Goal: Check status: Check status

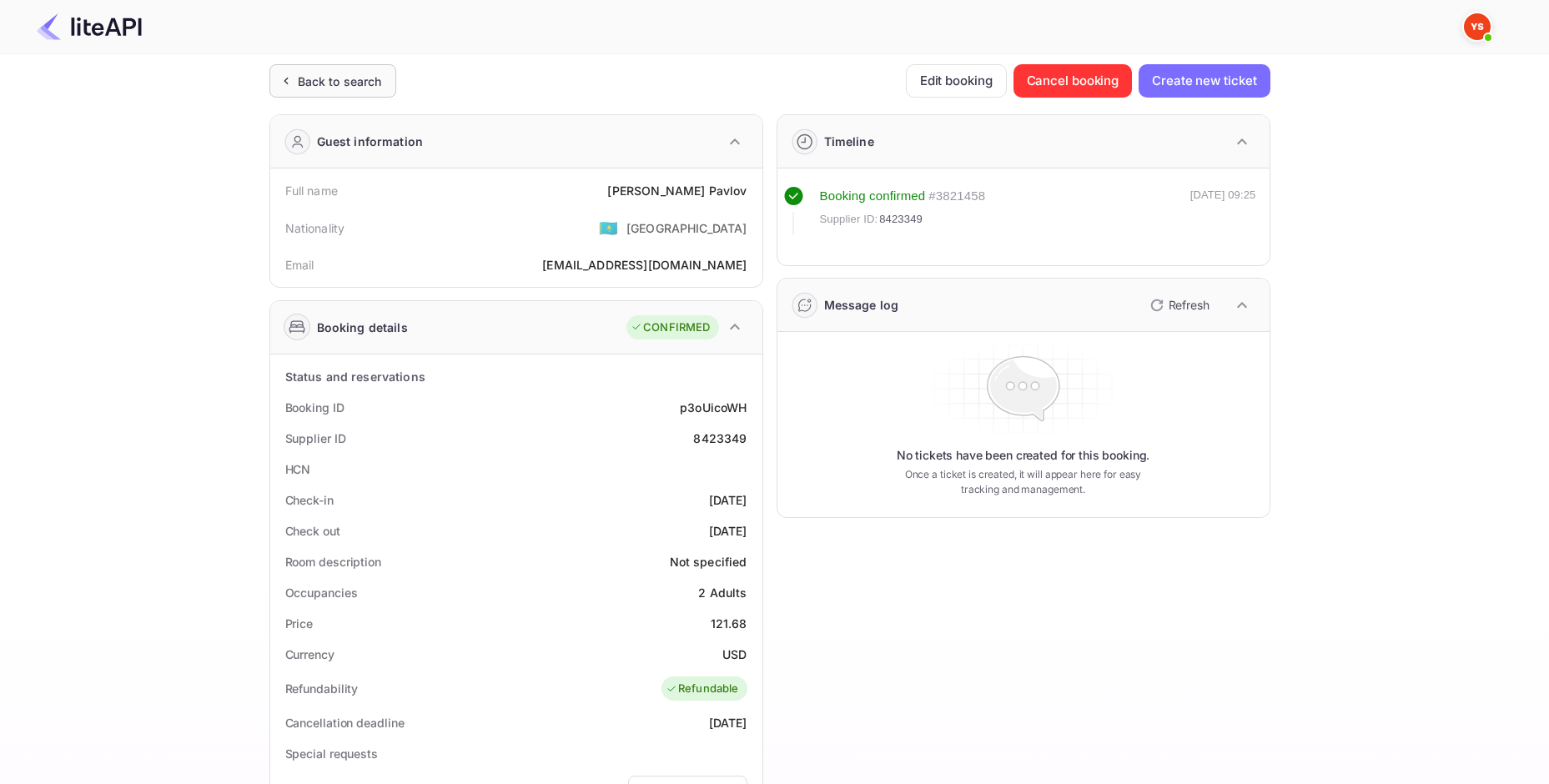
click at [322, 83] on div "Back to search" at bounding box center [341, 81] width 85 height 17
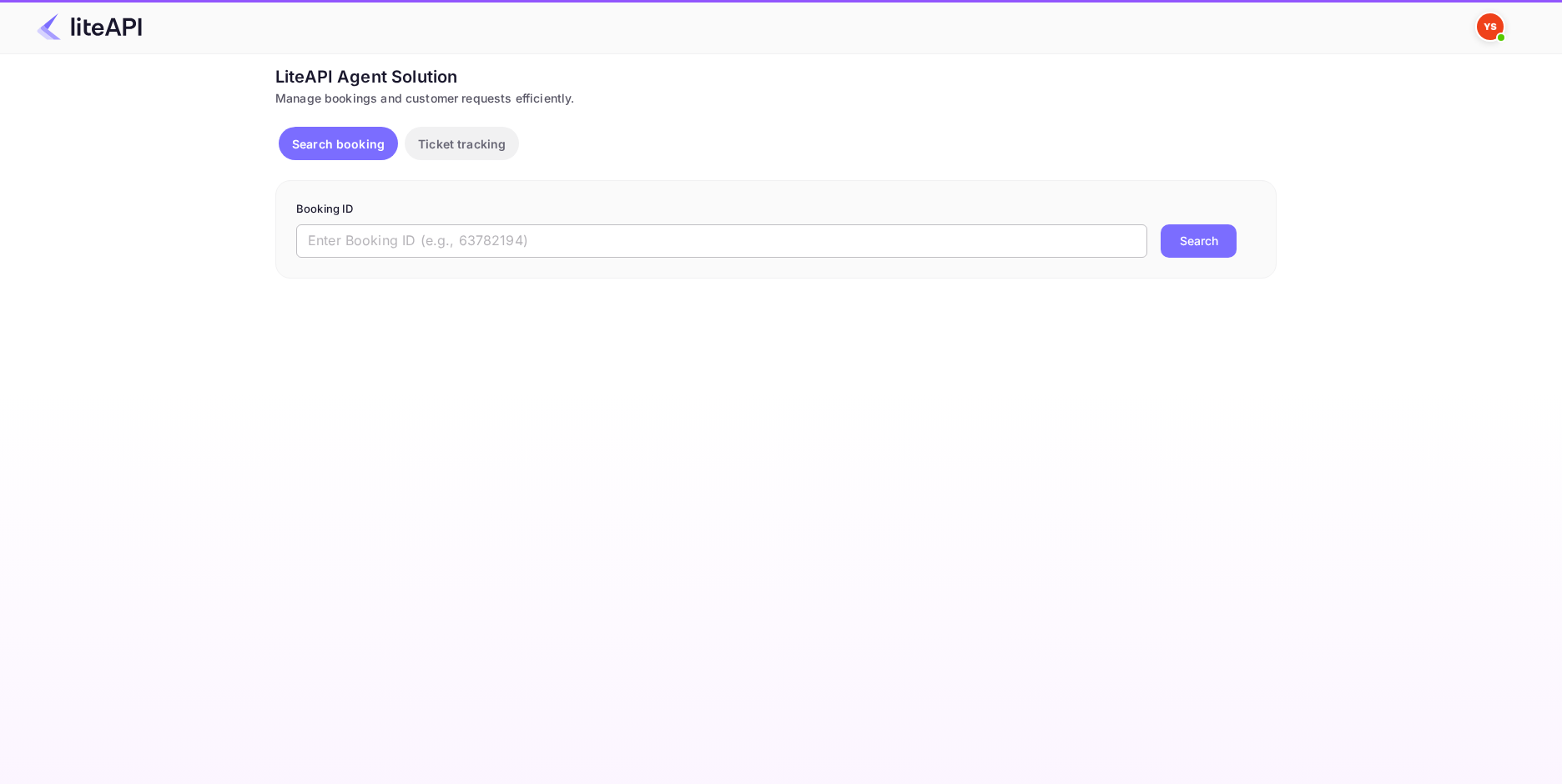
click at [480, 226] on input "text" at bounding box center [722, 241] width 851 height 33
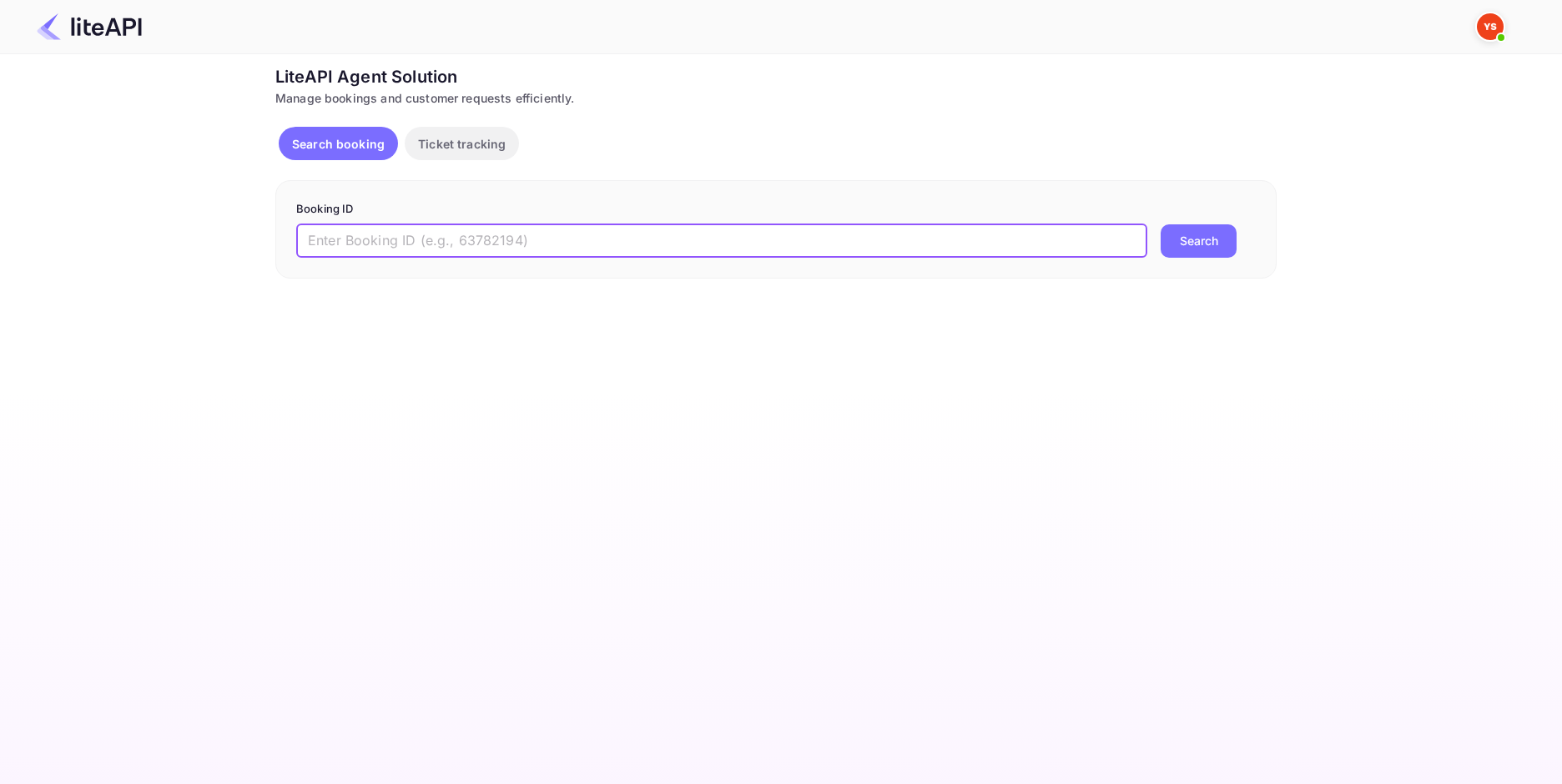
paste input "8863296"
type input "8863296"
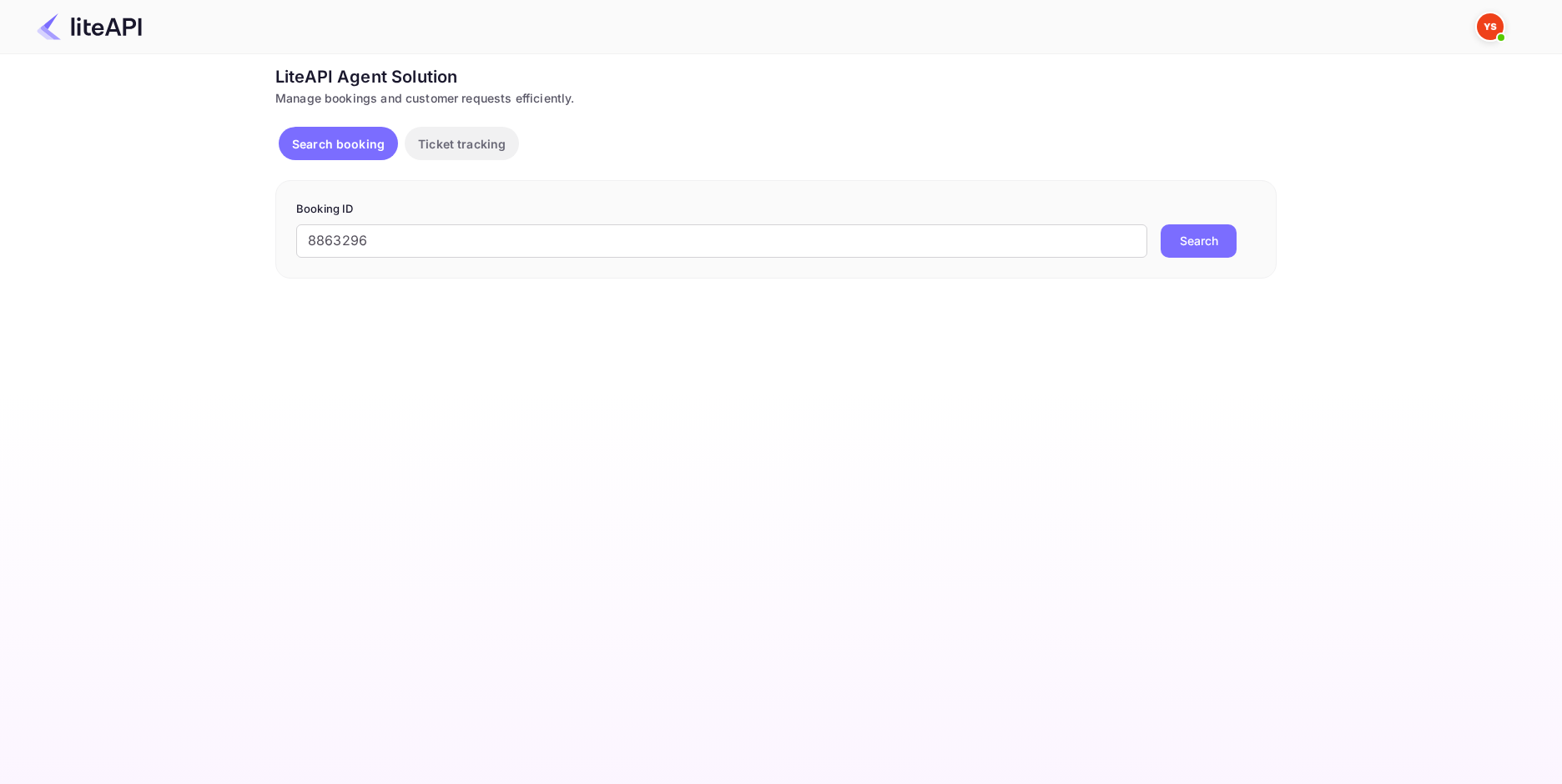
click at [1181, 254] on button "Search" at bounding box center [1198, 241] width 75 height 33
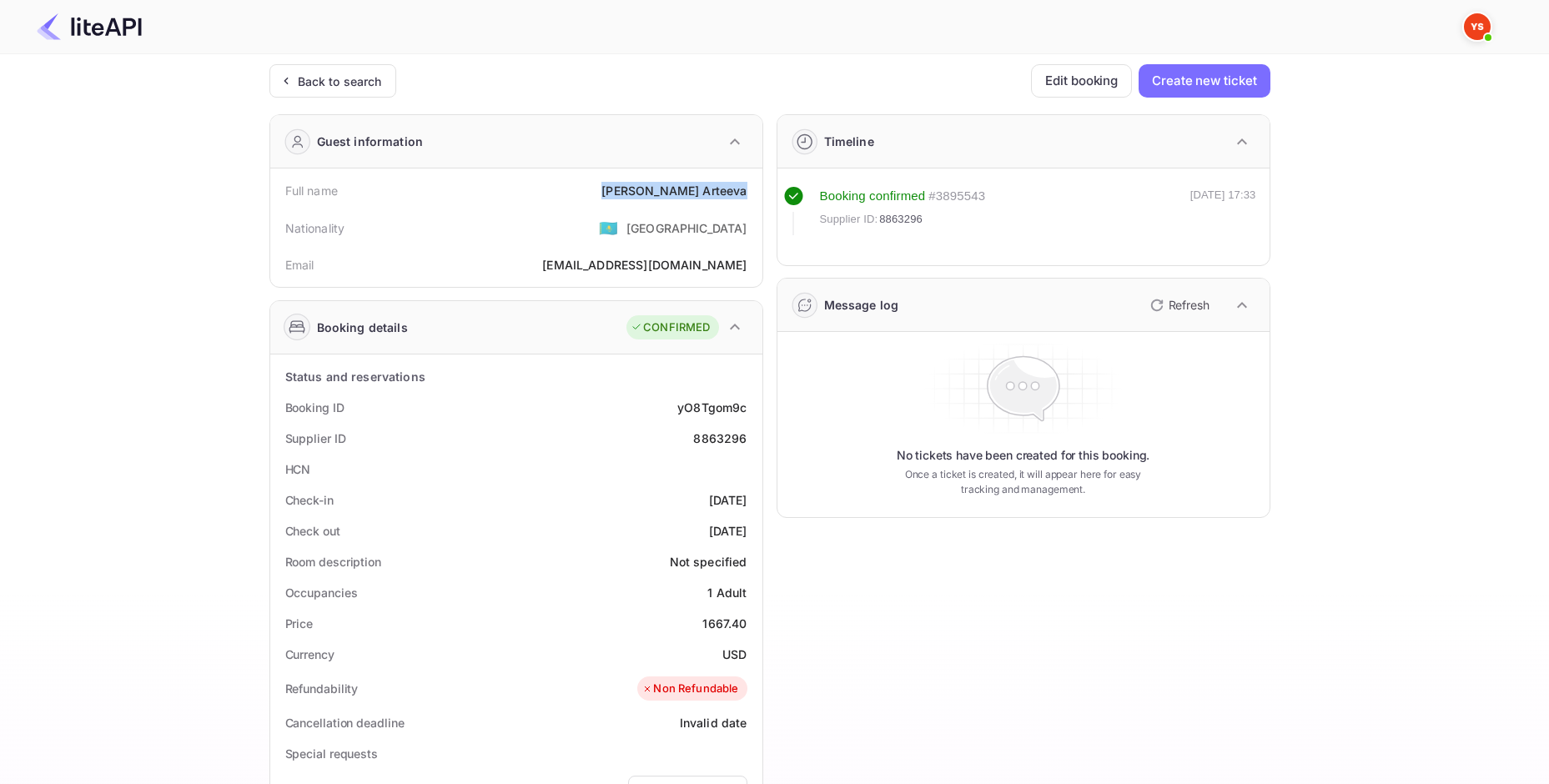
drag, startPoint x: 642, startPoint y: 191, endPoint x: 748, endPoint y: 188, distance: 106.0
click at [748, 188] on div "Full name [PERSON_NAME]" at bounding box center [516, 190] width 479 height 31
copy div "[PERSON_NAME]"
drag, startPoint x: 707, startPoint y: 622, endPoint x: 746, endPoint y: 657, distance: 52.4
click at [746, 657] on div "Status and reservations Booking ID yO8Tgom9c Supplier ID 8863296 HCN Check-in […" at bounding box center [516, 767] width 479 height 813
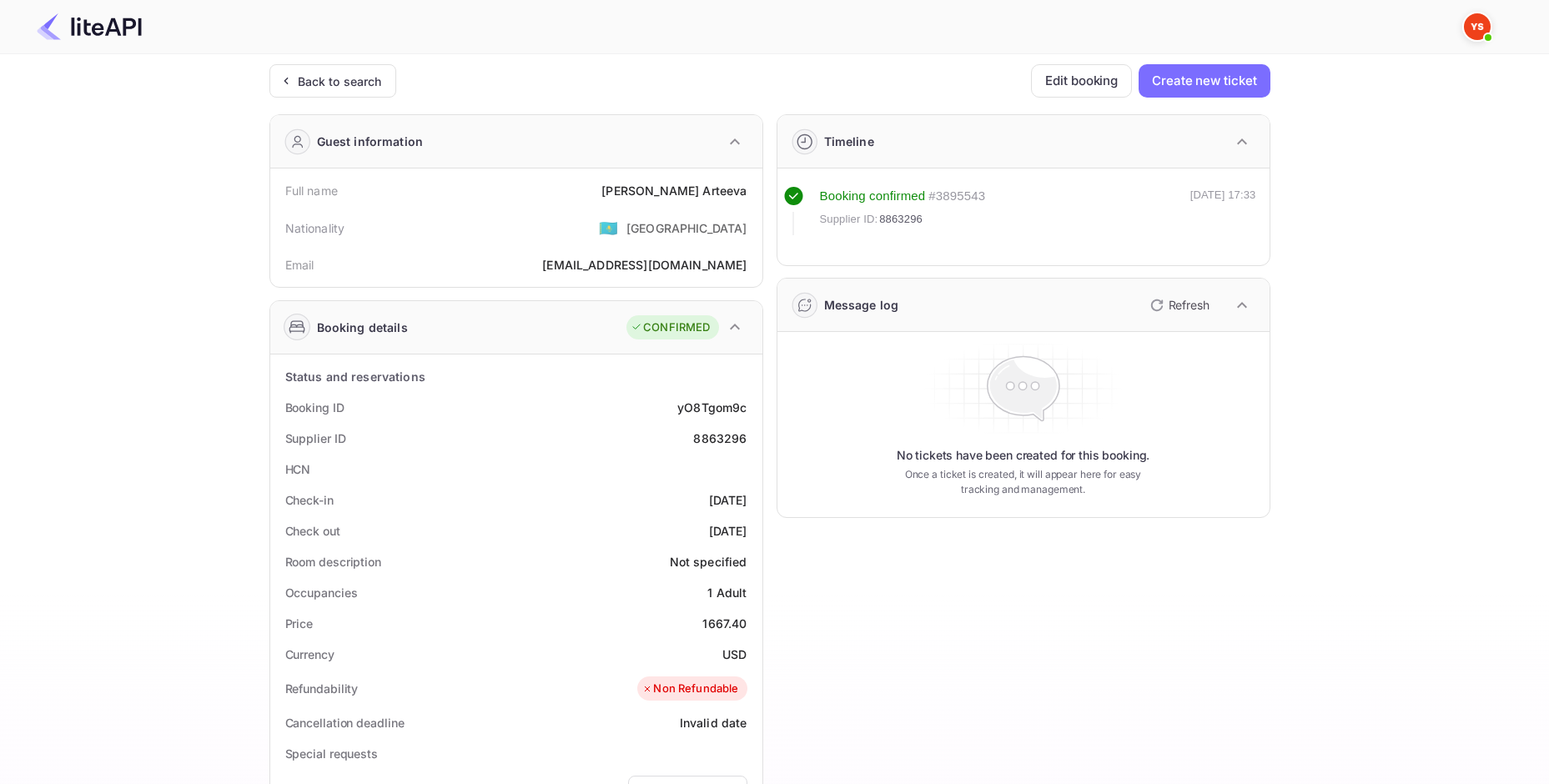
click at [703, 625] on div "1667.40" at bounding box center [724, 623] width 44 height 17
drag, startPoint x: 703, startPoint y: 619, endPoint x: 746, endPoint y: 652, distance: 54.2
click at [746, 652] on div "Status and reservations Booking ID yO8Tgom9c Supplier ID 8863296 HCN Check-in […" at bounding box center [516, 767] width 479 height 813
copy div "1667.40 Currency USD"
